Goal: Information Seeking & Learning: Learn about a topic

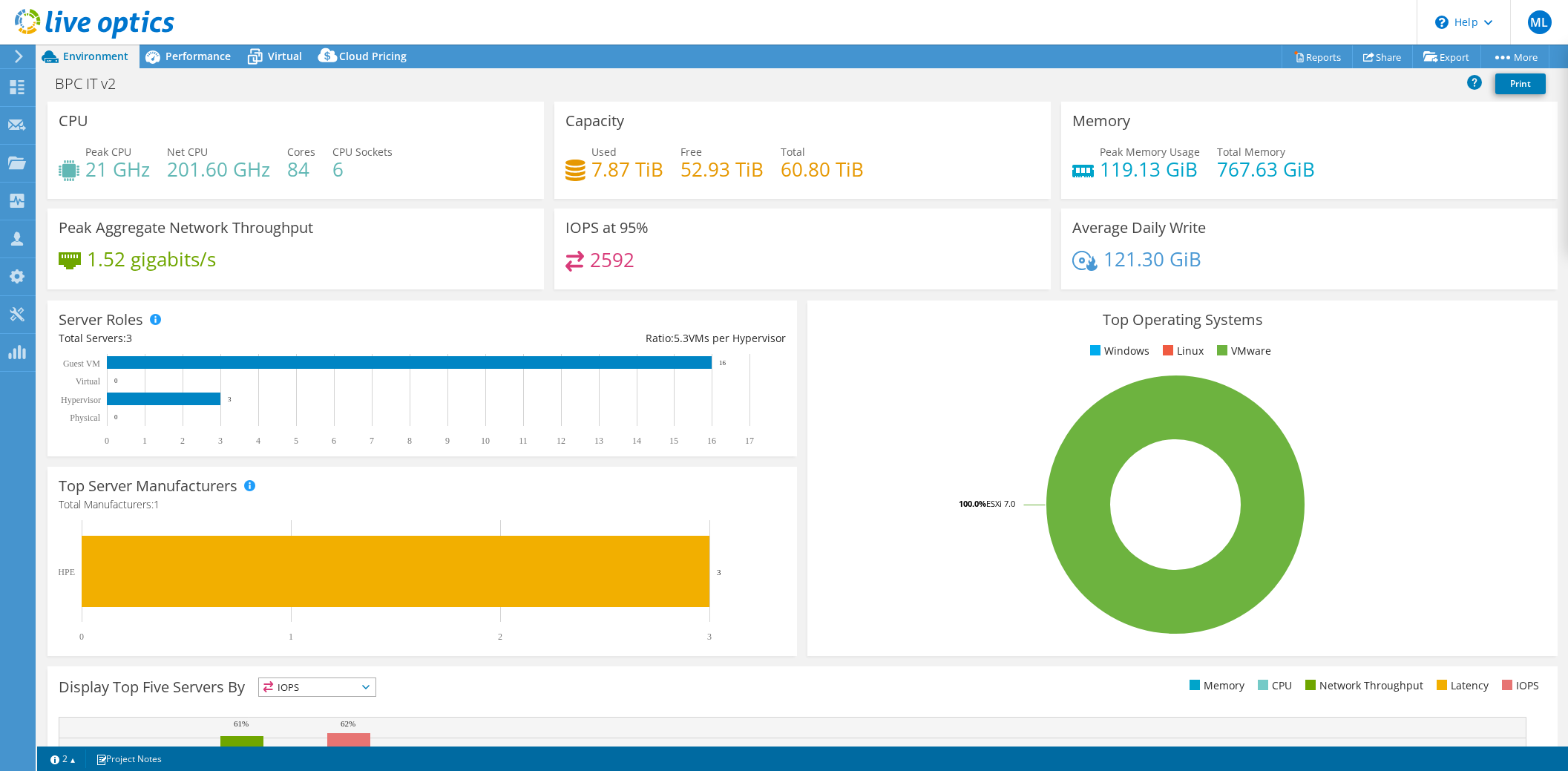
select select "[GEOGRAPHIC_DATA]"
select select "MYR"
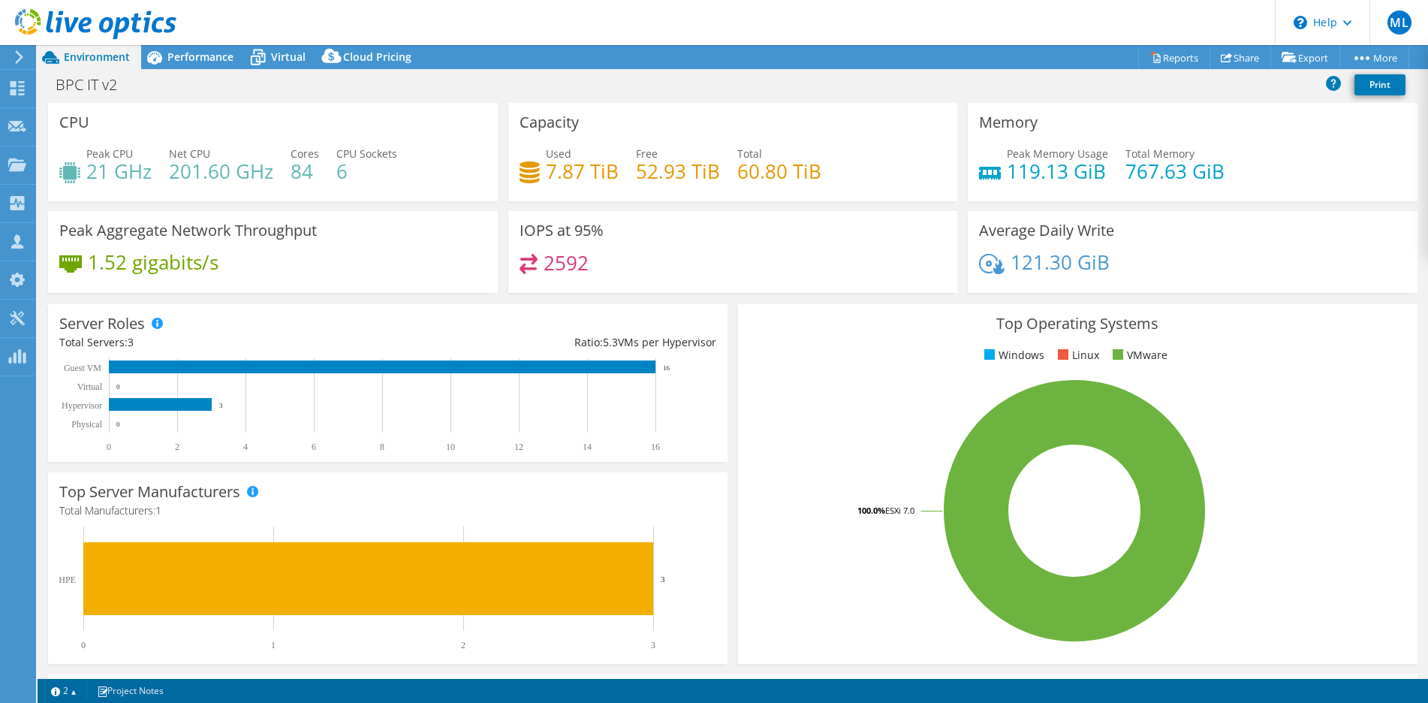
click at [222, 83] on div "BPC IT v2 Print" at bounding box center [733, 85] width 1391 height 28
drag, startPoint x: 988, startPoint y: 234, endPoint x: 1052, endPoint y: 228, distance: 64.9
click at [1052, 228] on h3 "Average Daily Write" at bounding box center [1046, 230] width 135 height 17
drag, startPoint x: 1009, startPoint y: 260, endPoint x: 1108, endPoint y: 263, distance: 99.2
click at [1067, 255] on h4 "121.30 GiB" at bounding box center [1060, 262] width 99 height 17
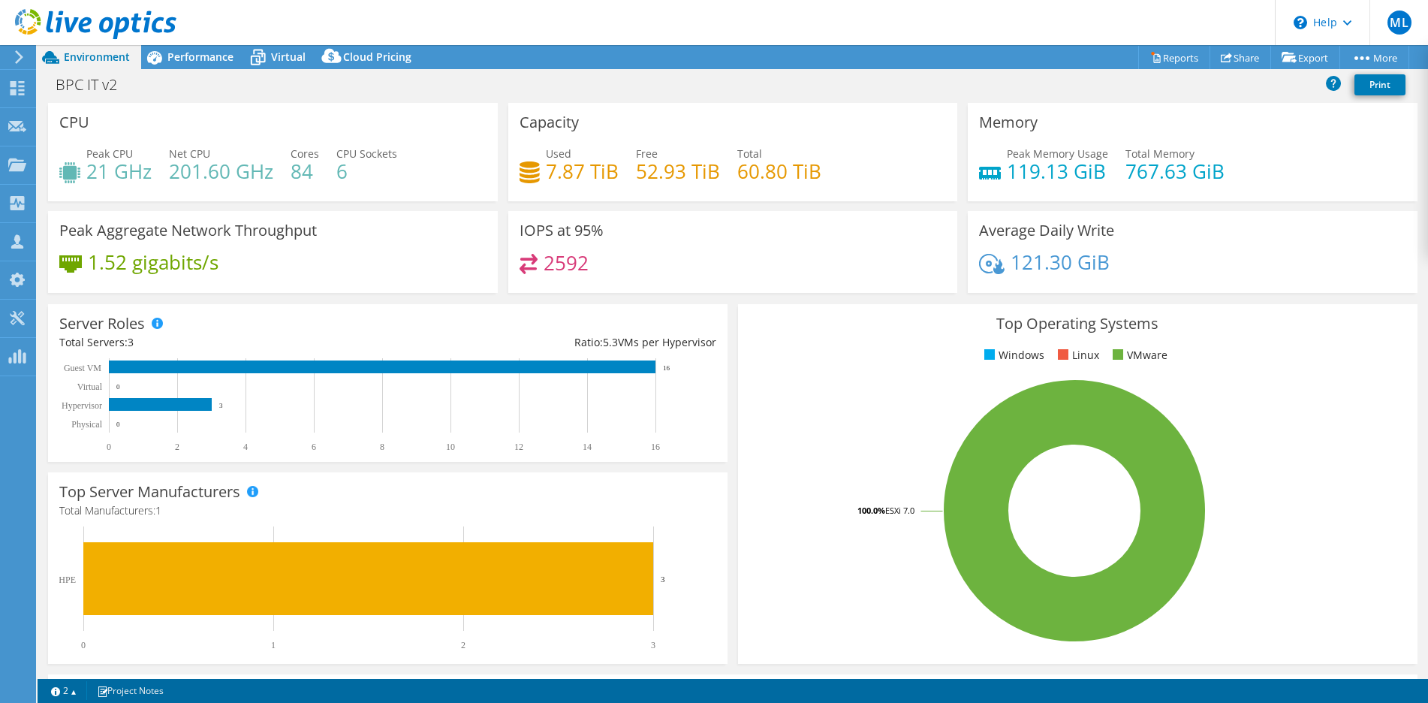
click at [1142, 252] on div "Average Daily Write 121.30 GiB" at bounding box center [1193, 252] width 450 height 82
drag, startPoint x: 542, startPoint y: 259, endPoint x: 577, endPoint y: 255, distance: 34.8
click at [577, 255] on h4 "2592" at bounding box center [566, 263] width 45 height 17
click at [657, 256] on div "2592" at bounding box center [733, 270] width 427 height 32
drag, startPoint x: 569, startPoint y: 231, endPoint x: 602, endPoint y: 228, distance: 32.4
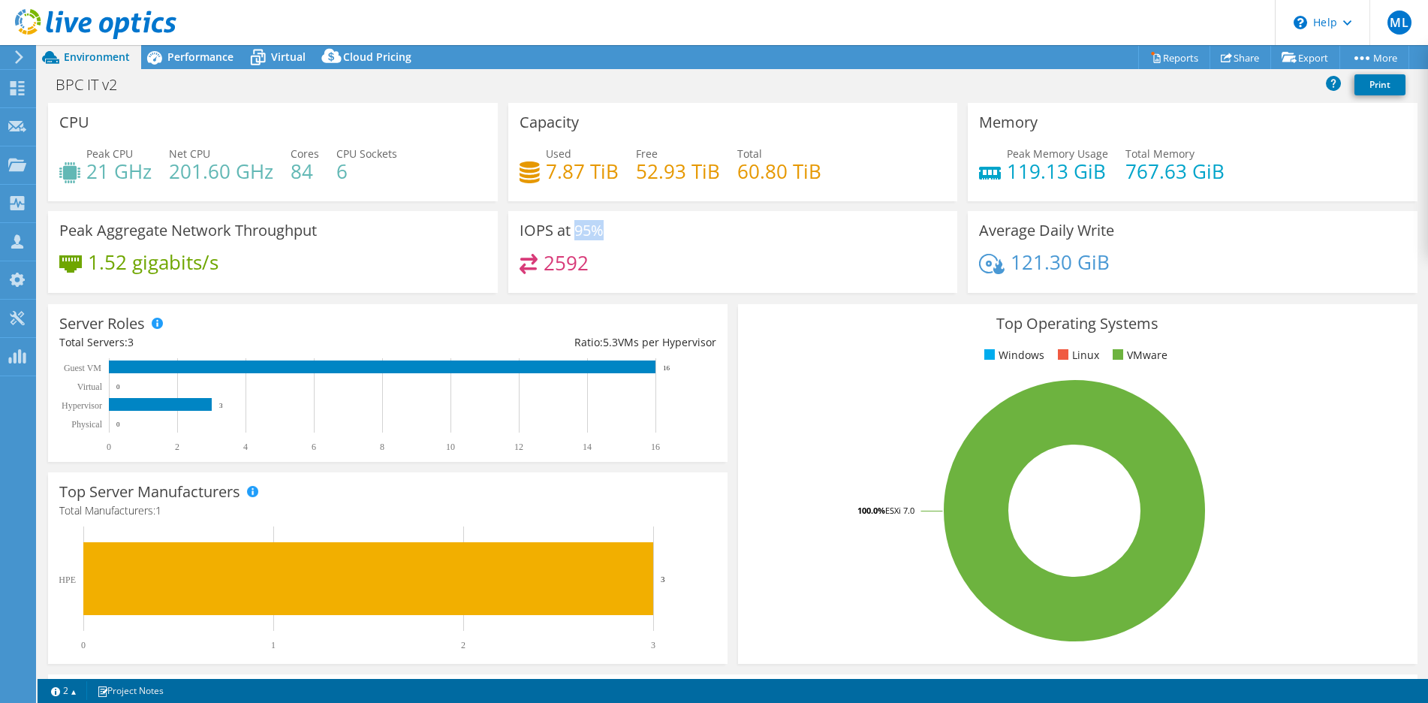
click at [601, 228] on div "IOPS at 95% 2592" at bounding box center [733, 252] width 450 height 82
click at [225, 61] on span "Performance" at bounding box center [200, 57] width 66 height 14
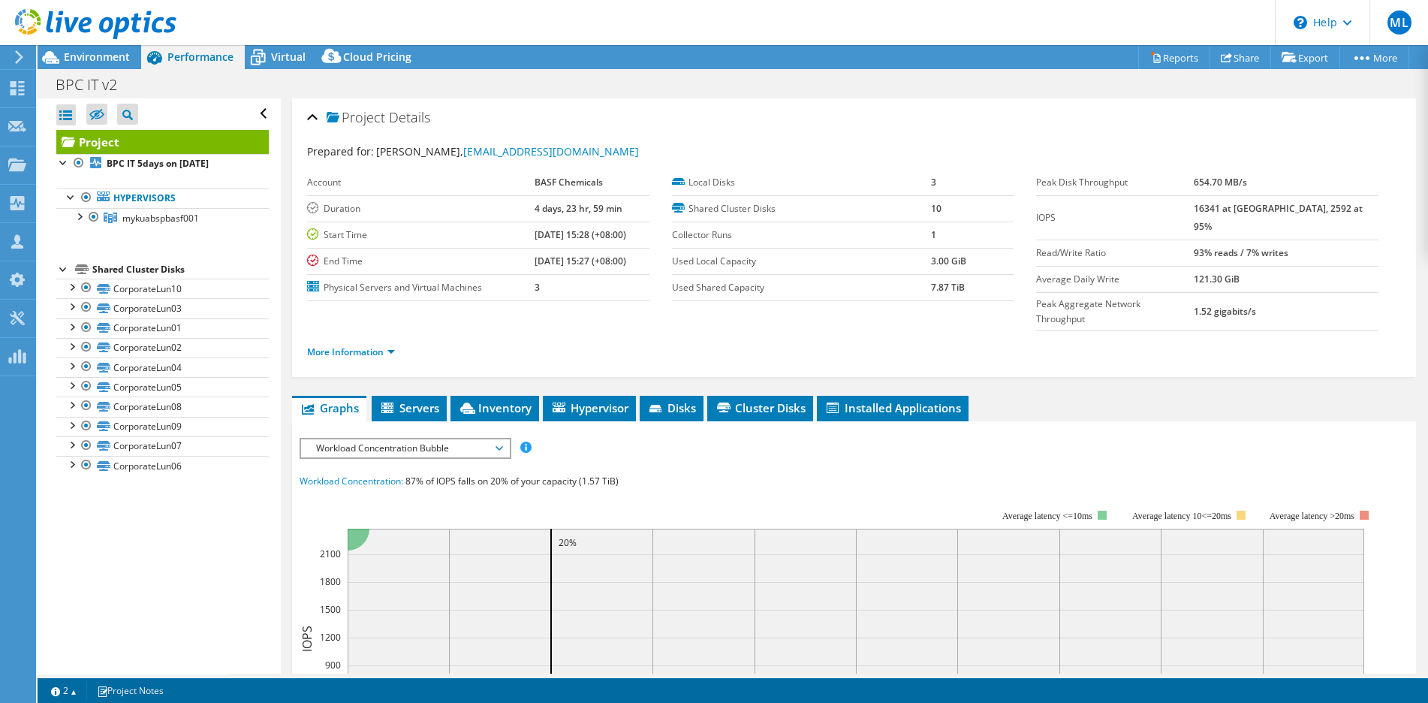
click at [484, 439] on span "Workload Concentration Bubble" at bounding box center [405, 448] width 193 height 18
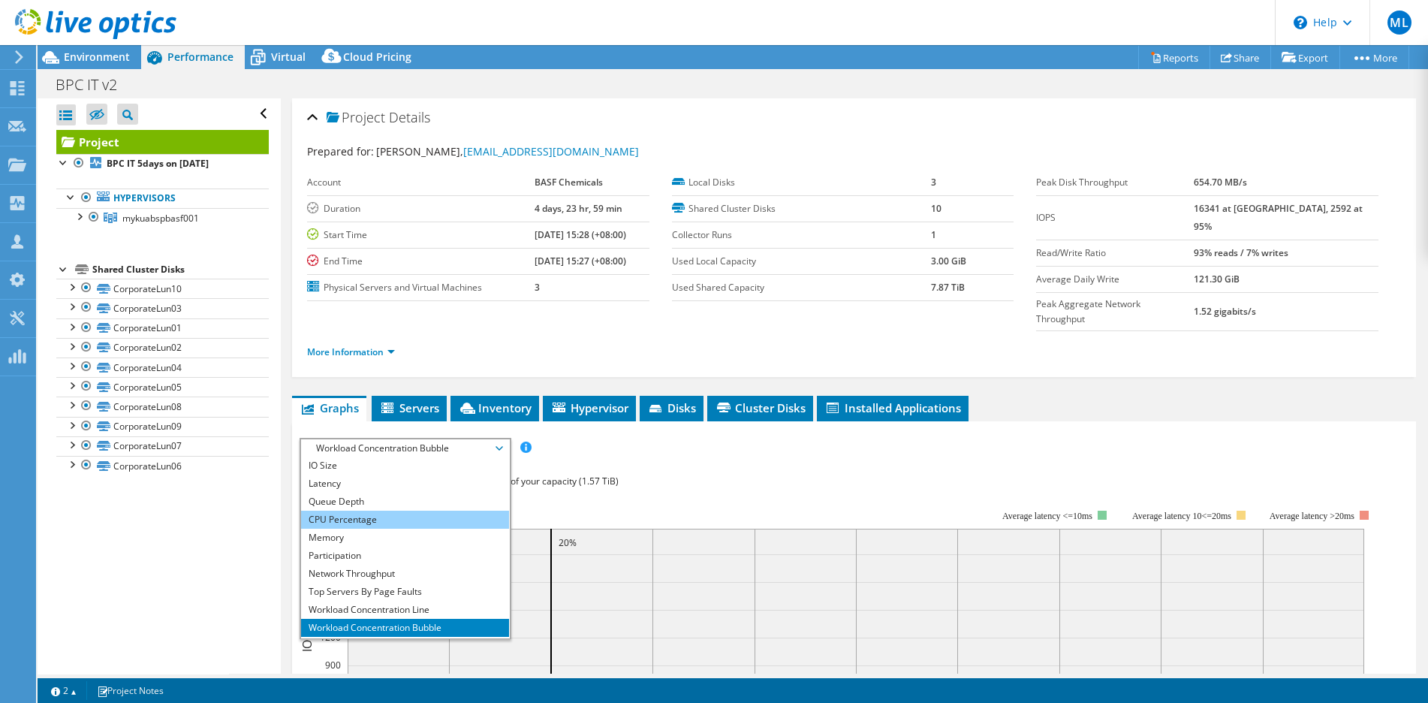
scroll to position [54, 0]
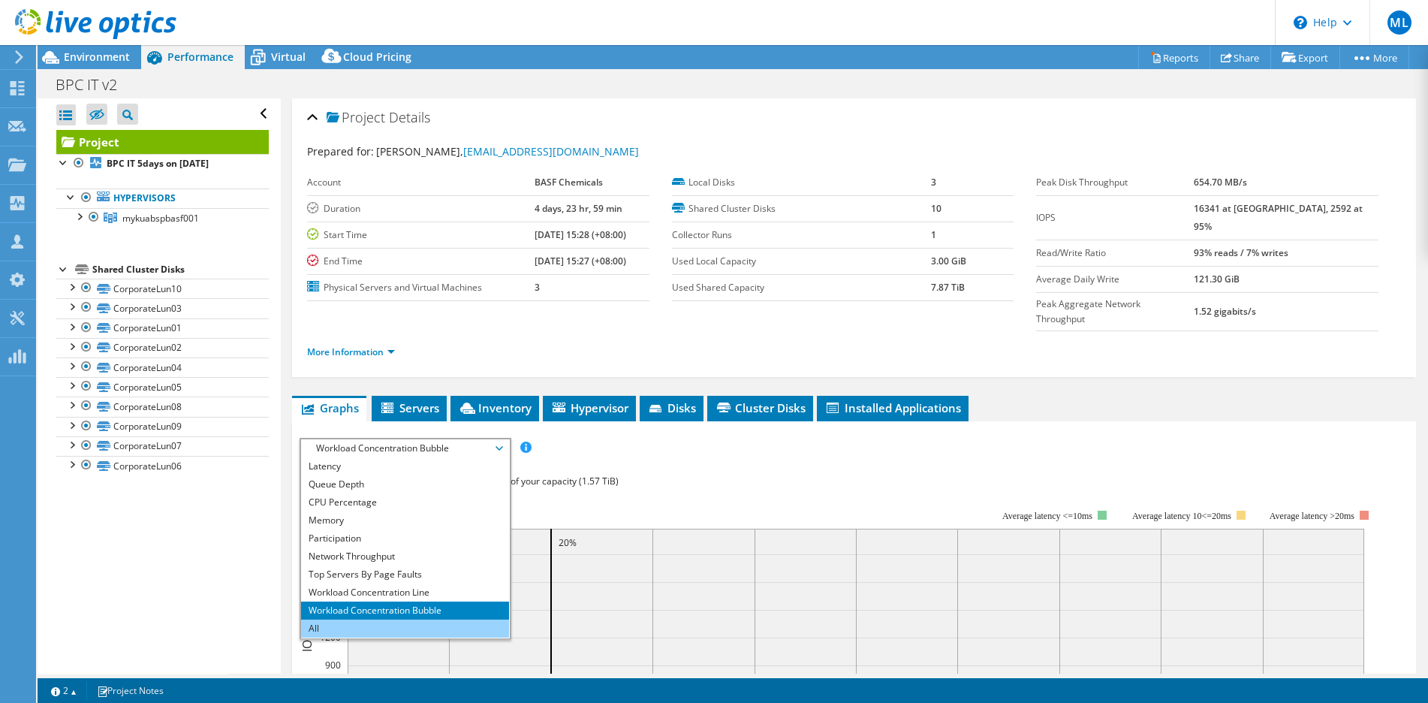
click at [375, 620] on li "All" at bounding box center [405, 629] width 208 height 18
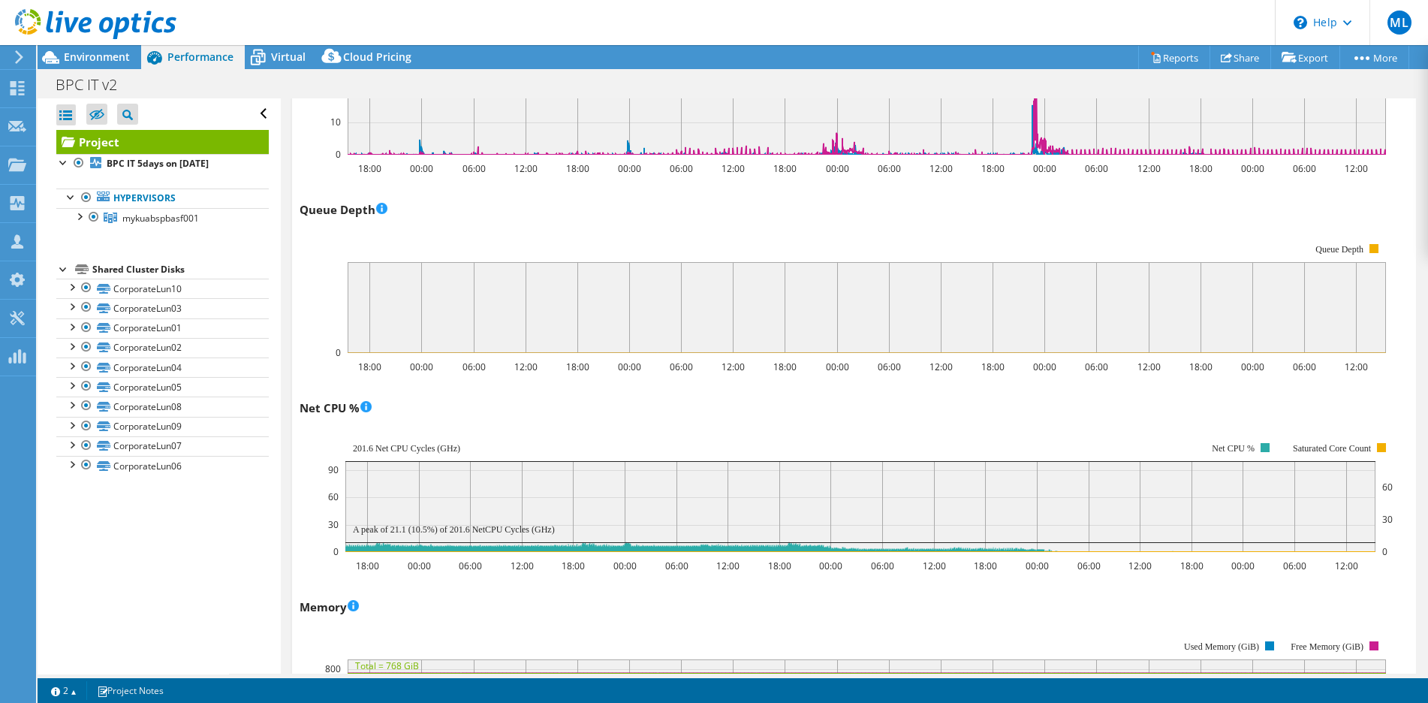
scroll to position [1202, 0]
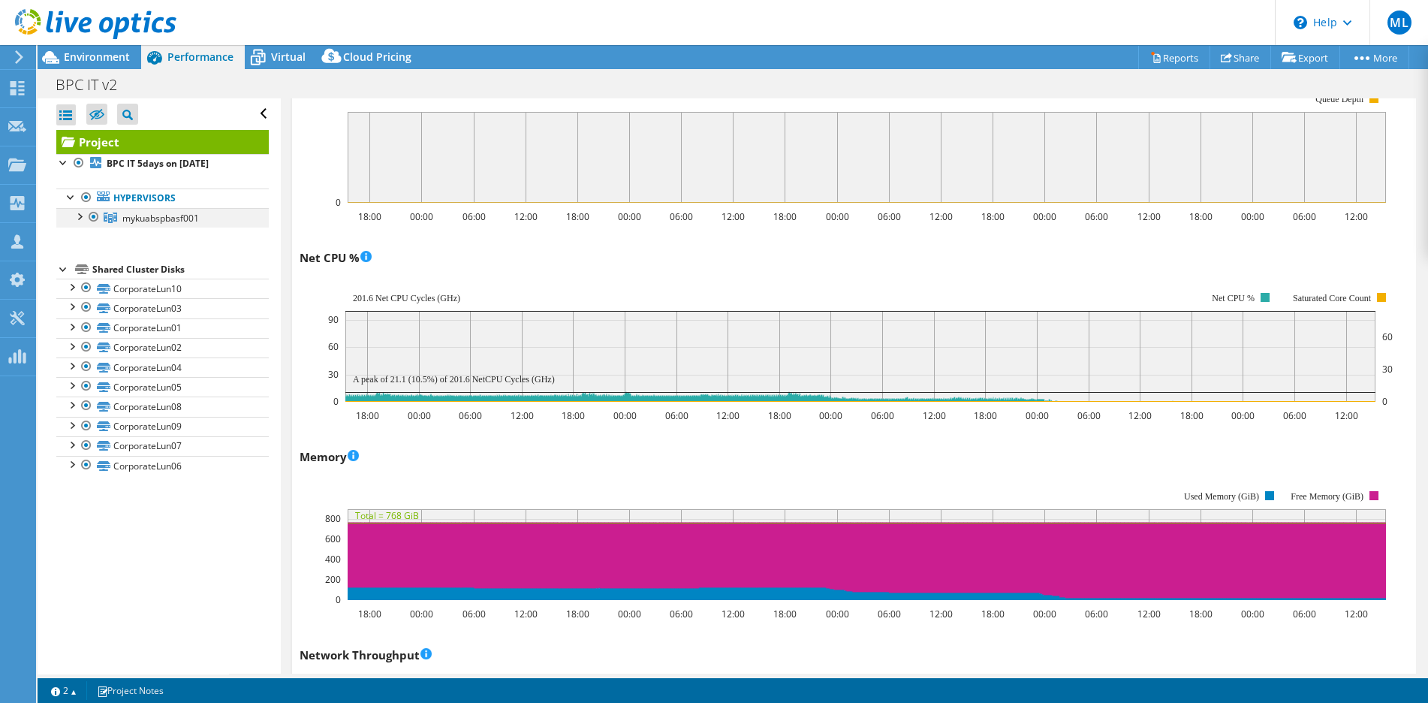
click at [79, 216] on div at bounding box center [78, 215] width 15 height 15
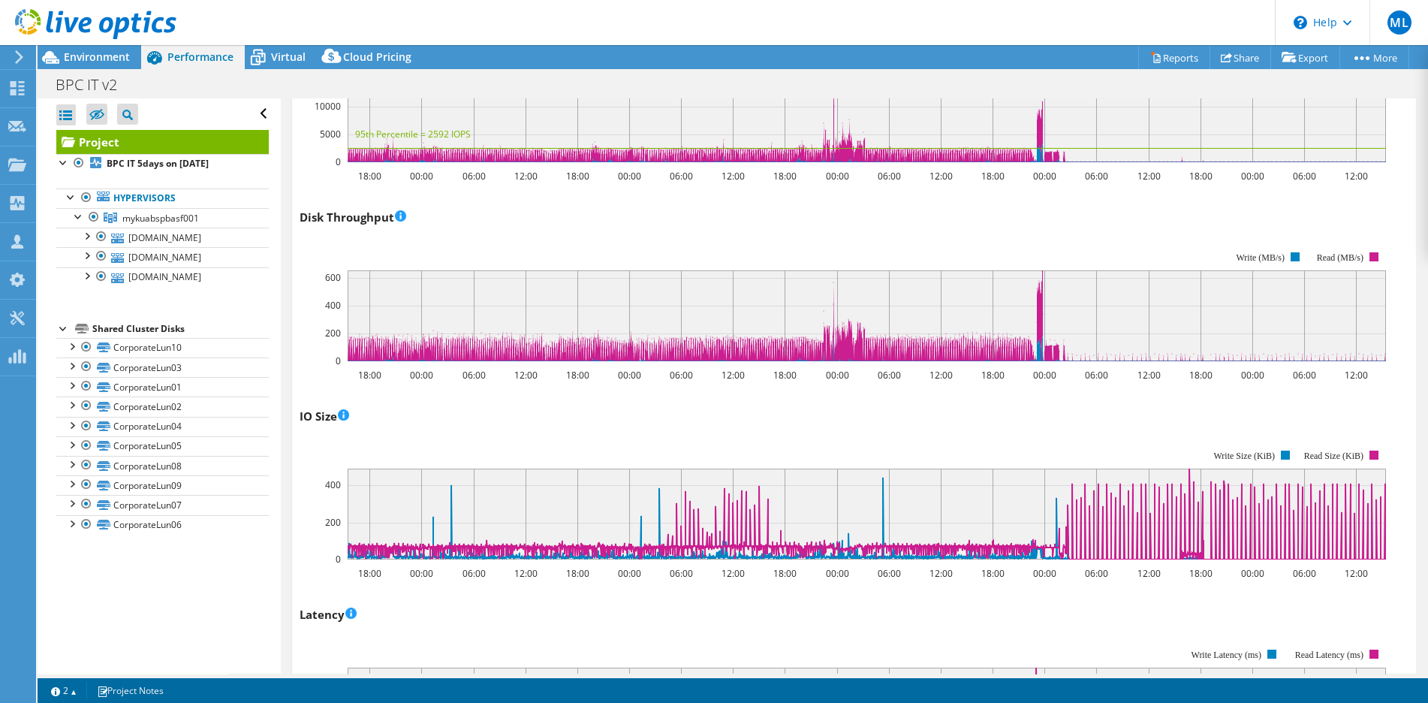
scroll to position [0, 0]
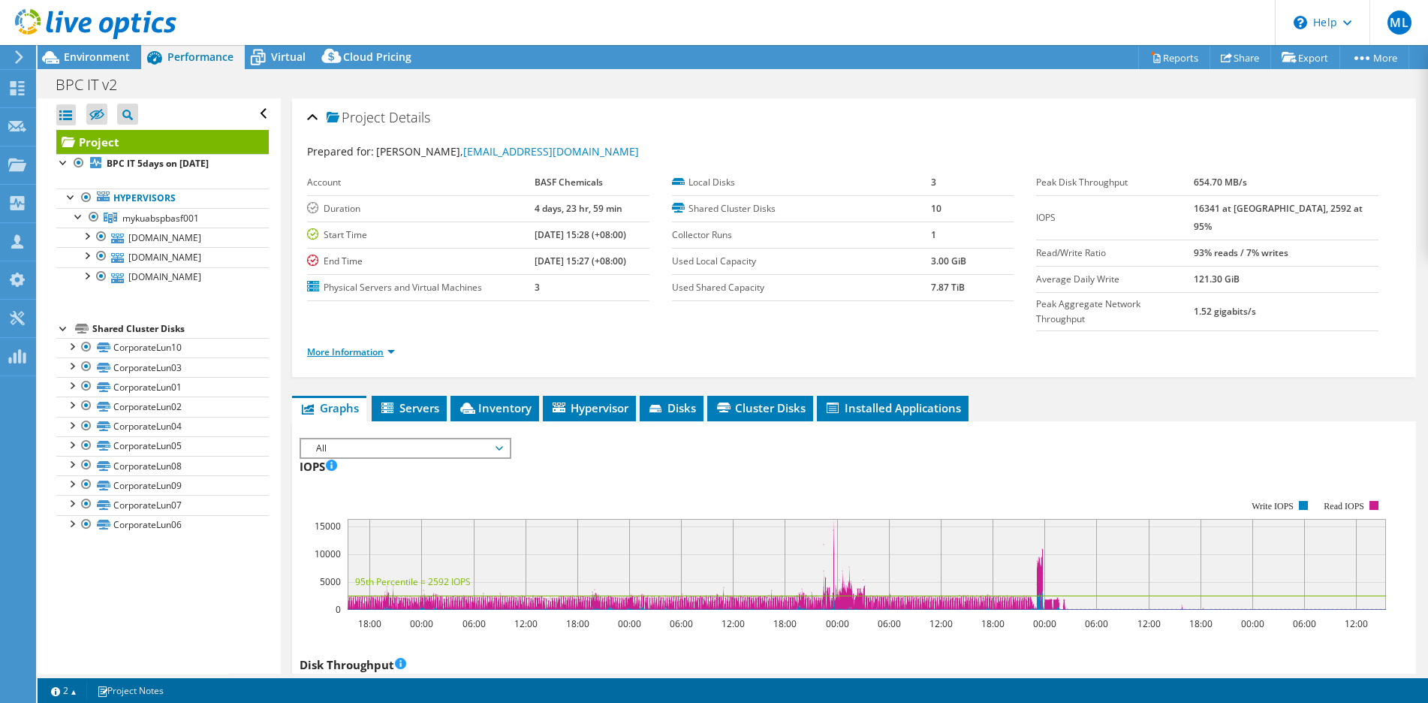
click at [376, 345] on link "More Information" at bounding box center [351, 351] width 88 height 13
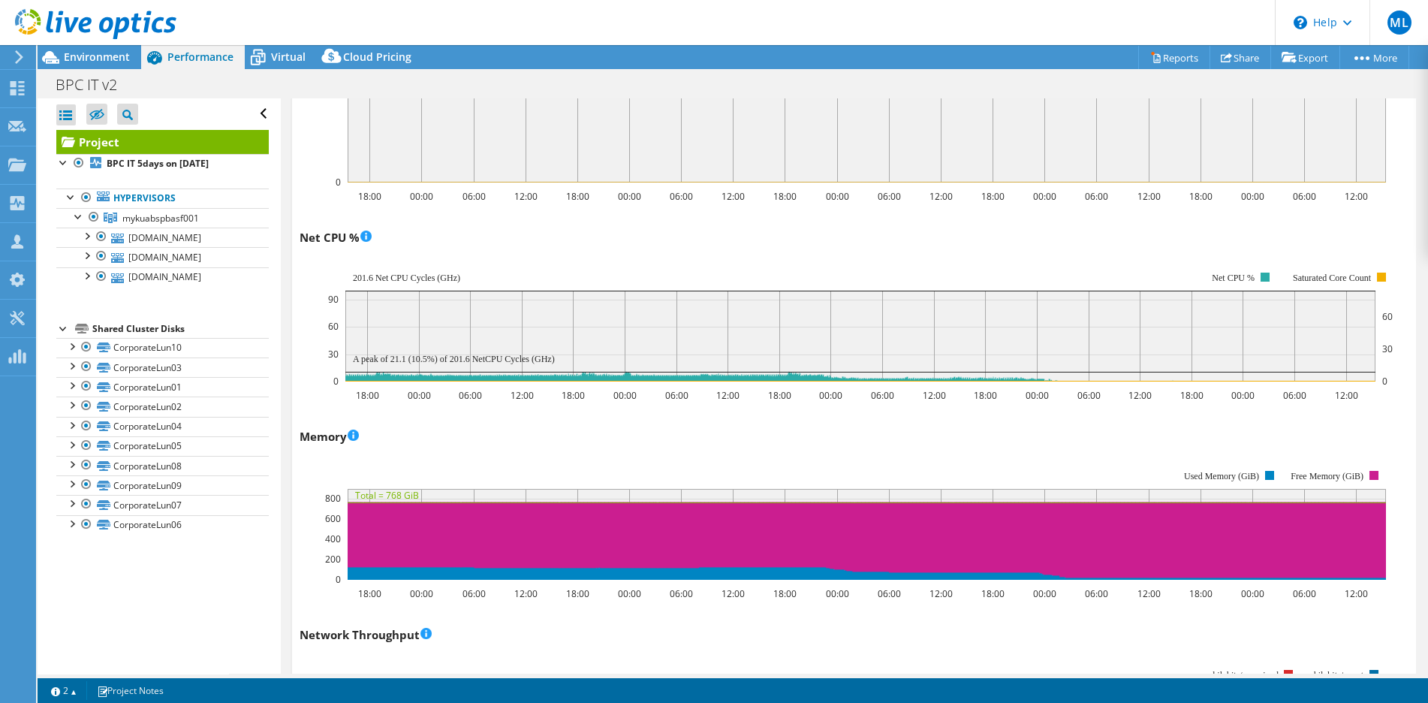
scroll to position [1600, 0]
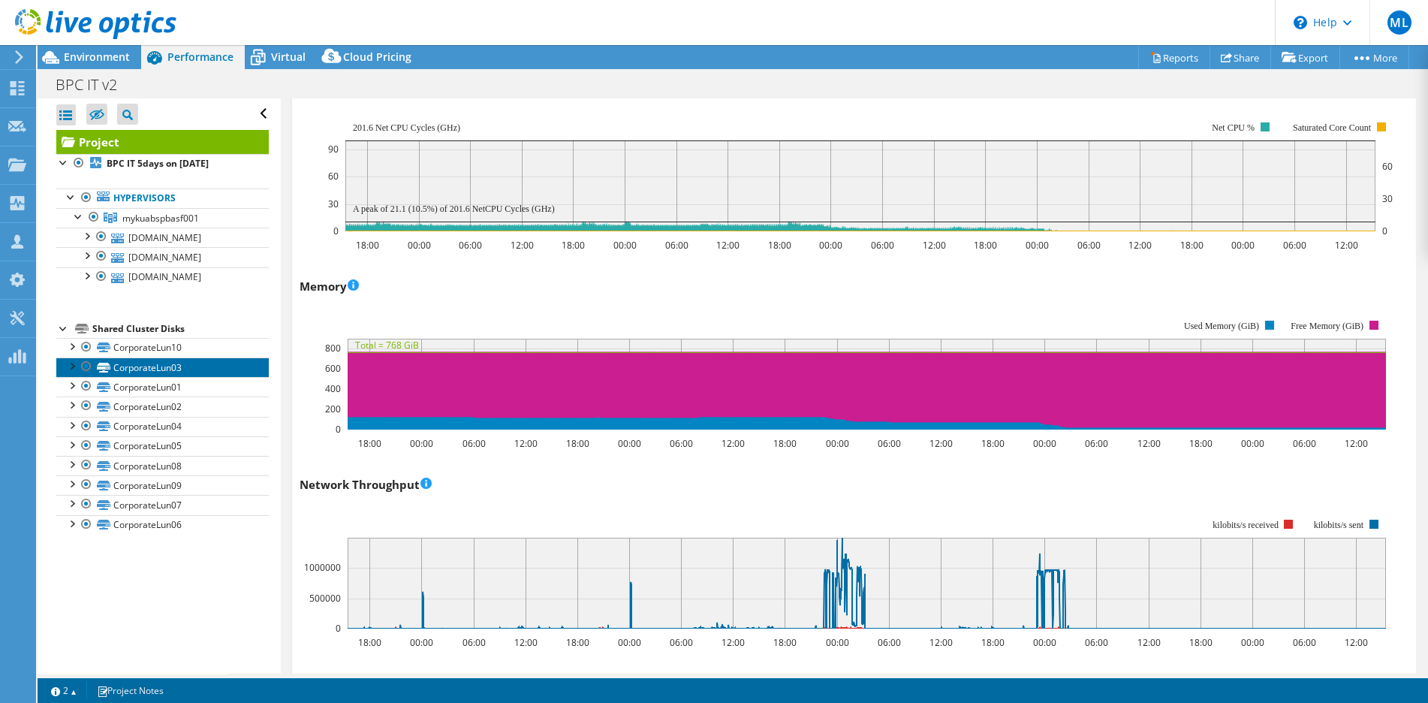
drag, startPoint x: 174, startPoint y: 407, endPoint x: 249, endPoint y: 425, distance: 77.2
click at [174, 377] on link "CorporateLun03" at bounding box center [162, 367] width 213 height 20
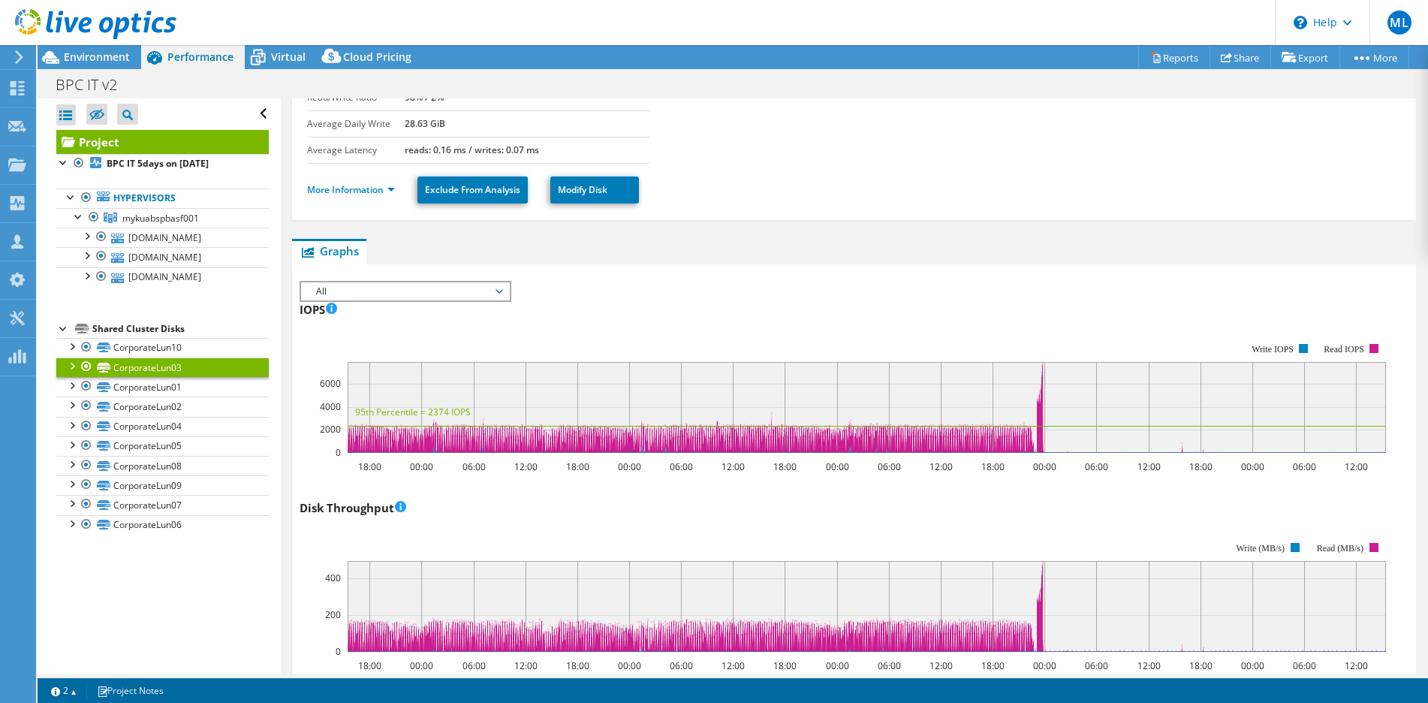
scroll to position [314, 0]
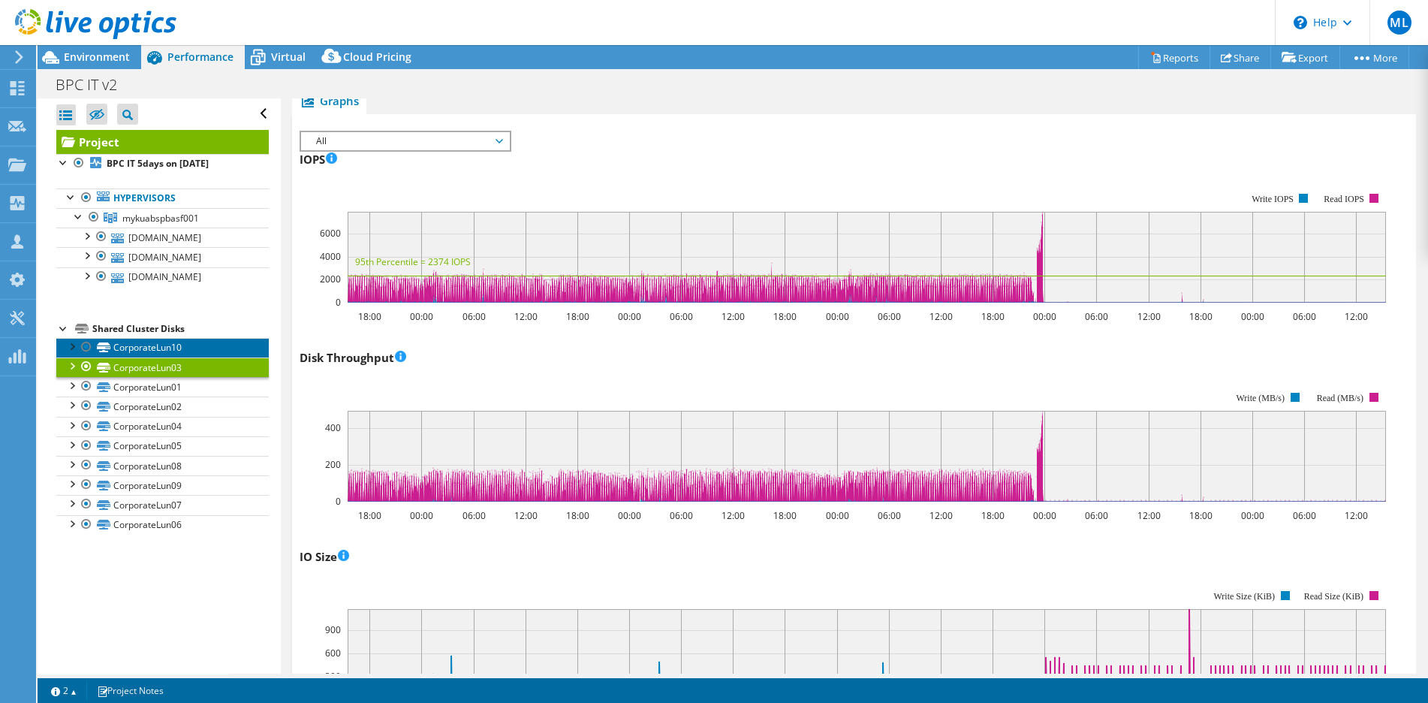
click at [155, 357] on link "CorporateLun10" at bounding box center [162, 348] width 213 height 20
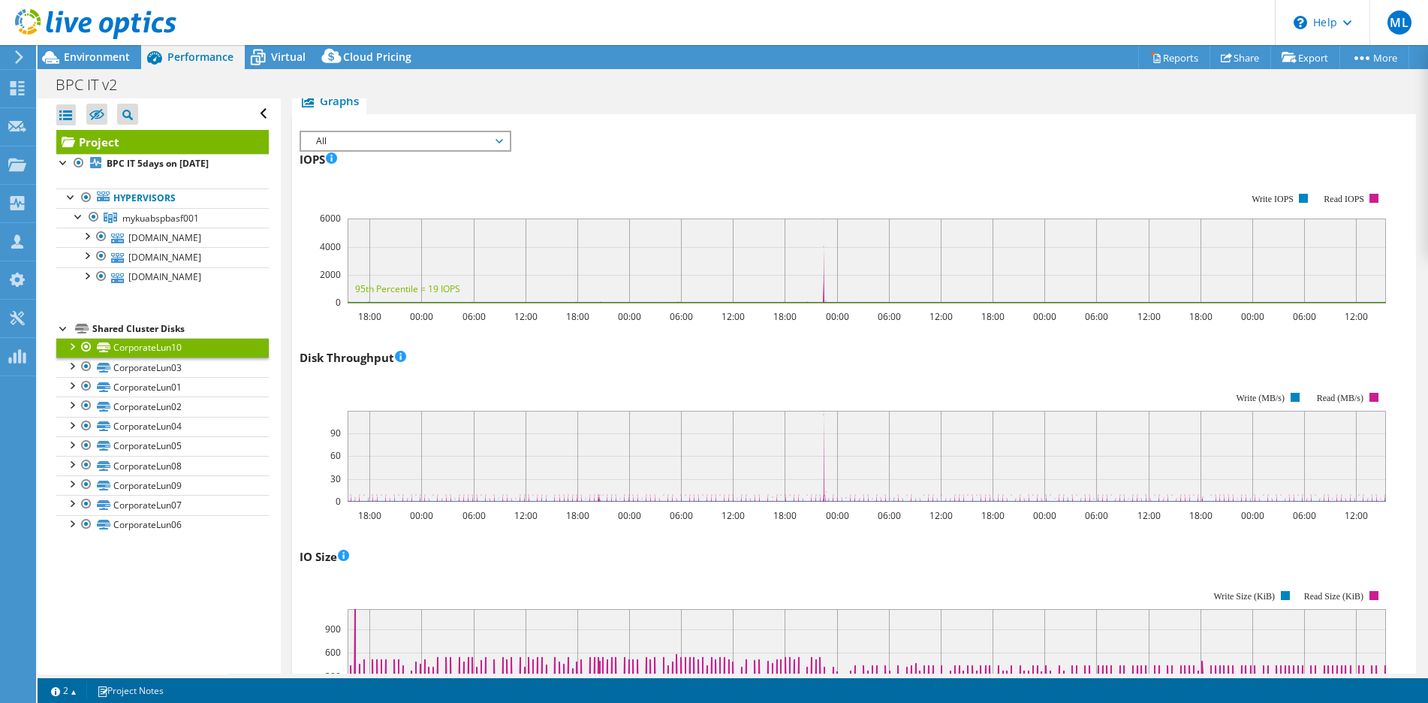
scroll to position [614, 0]
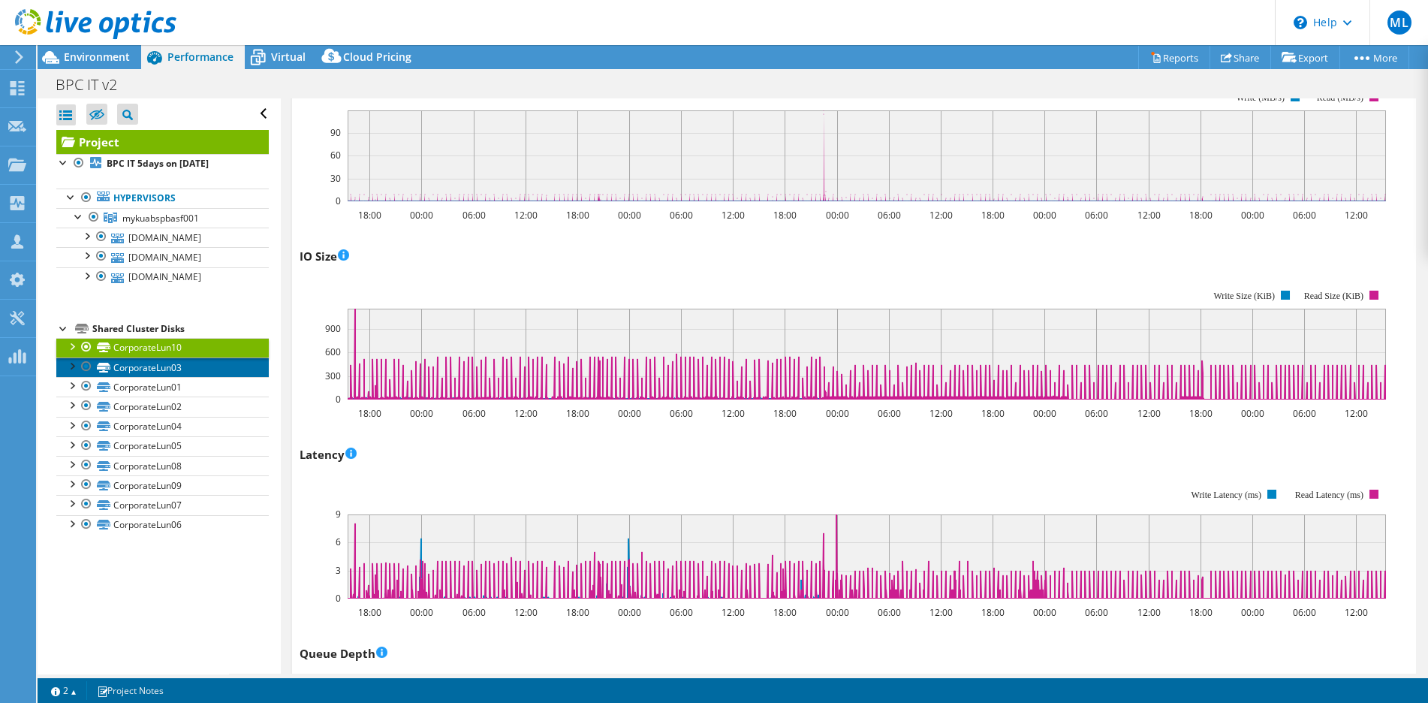
click at [187, 377] on link "CorporateLun03" at bounding box center [162, 367] width 213 height 20
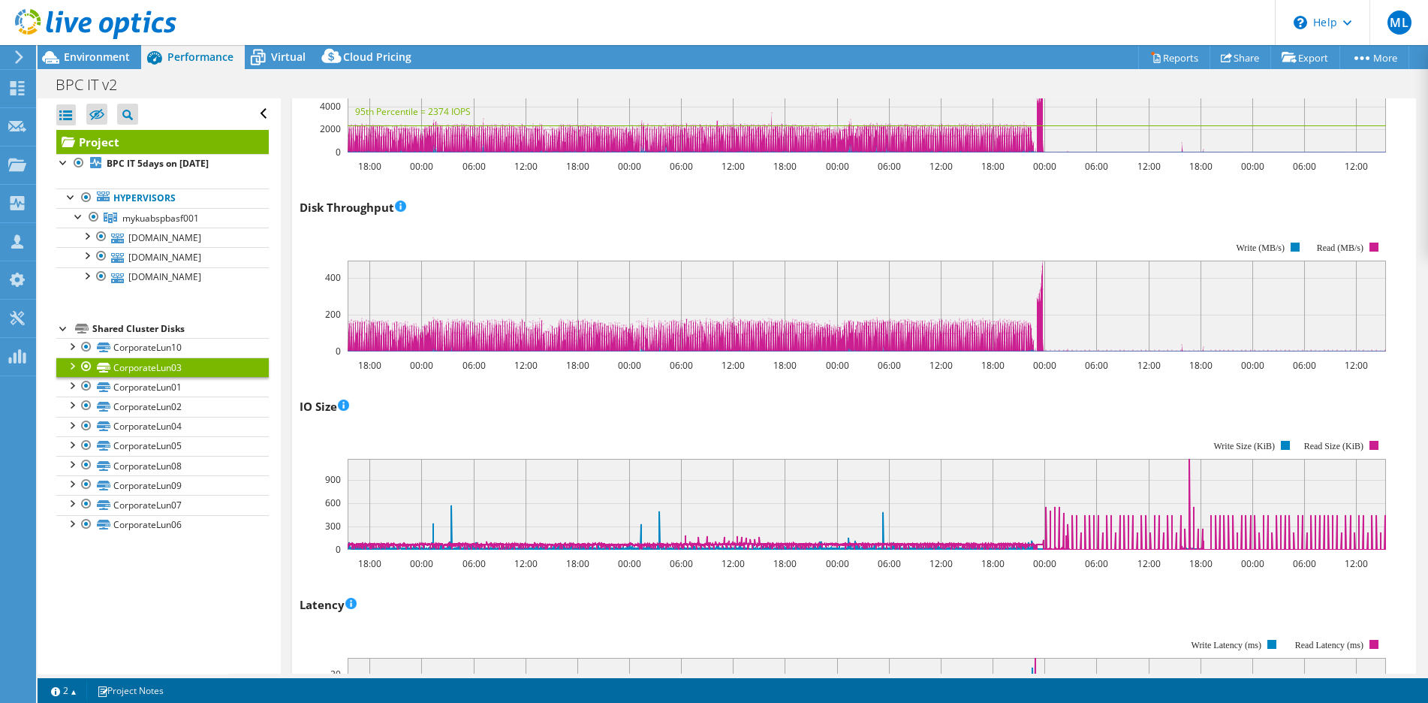
scroll to position [314, 0]
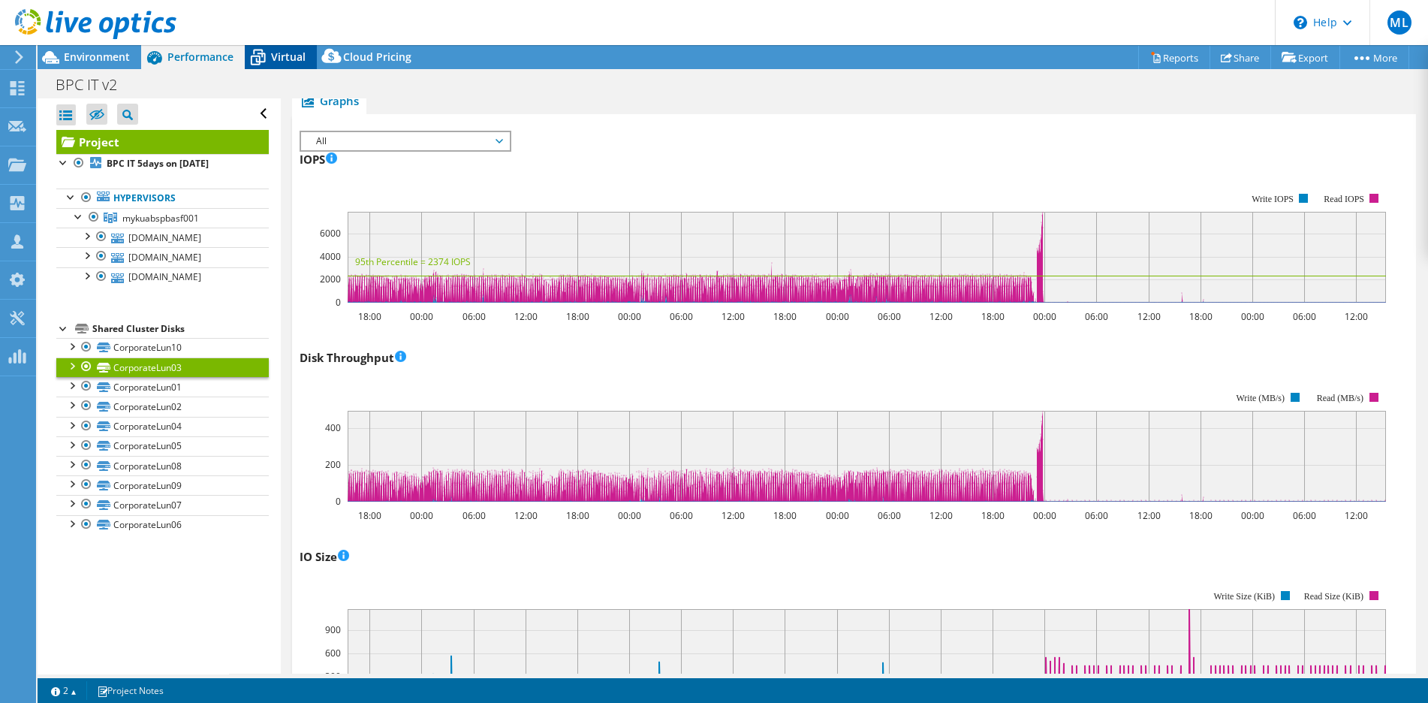
click at [273, 61] on span "Virtual" at bounding box center [288, 57] width 35 height 14
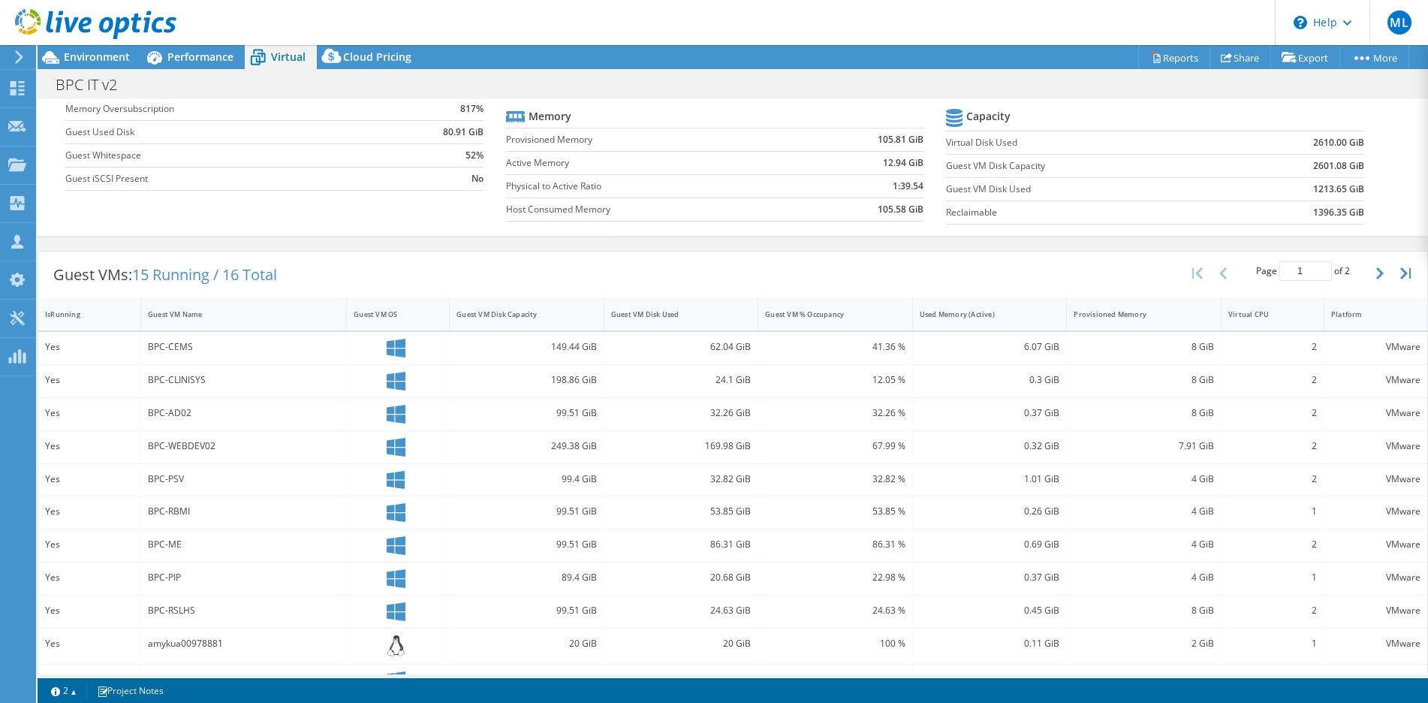
scroll to position [150, 0]
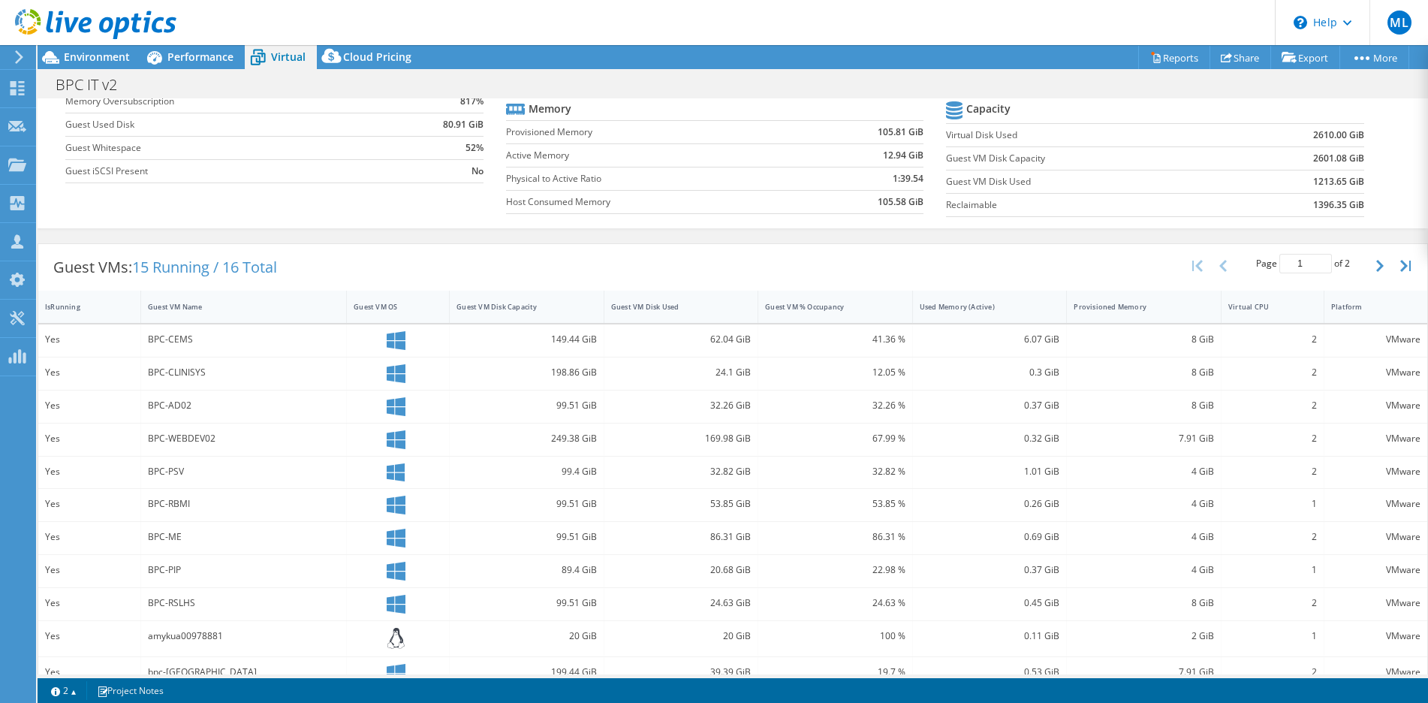
click at [1377, 264] on icon "button" at bounding box center [1381, 266] width 8 height 12
type input "2"
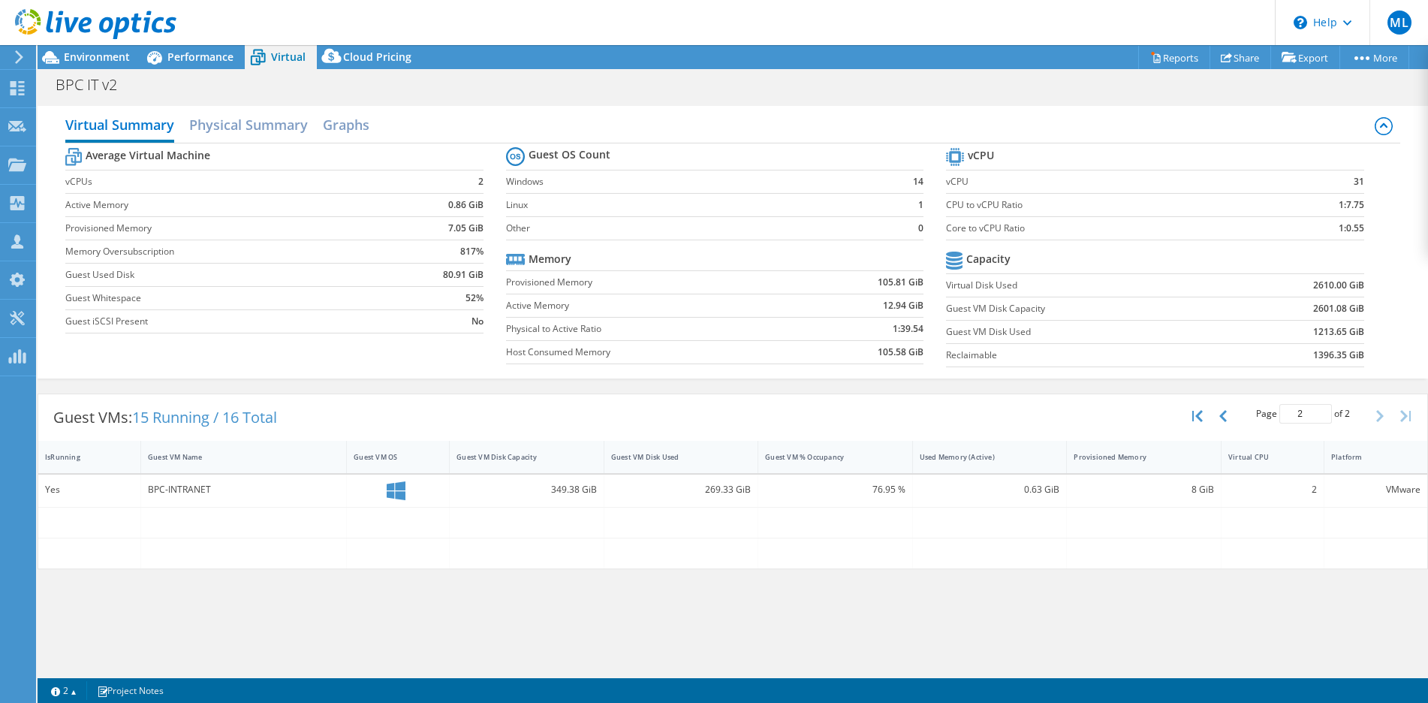
scroll to position [0, 0]
